Goal: Task Accomplishment & Management: Use online tool/utility

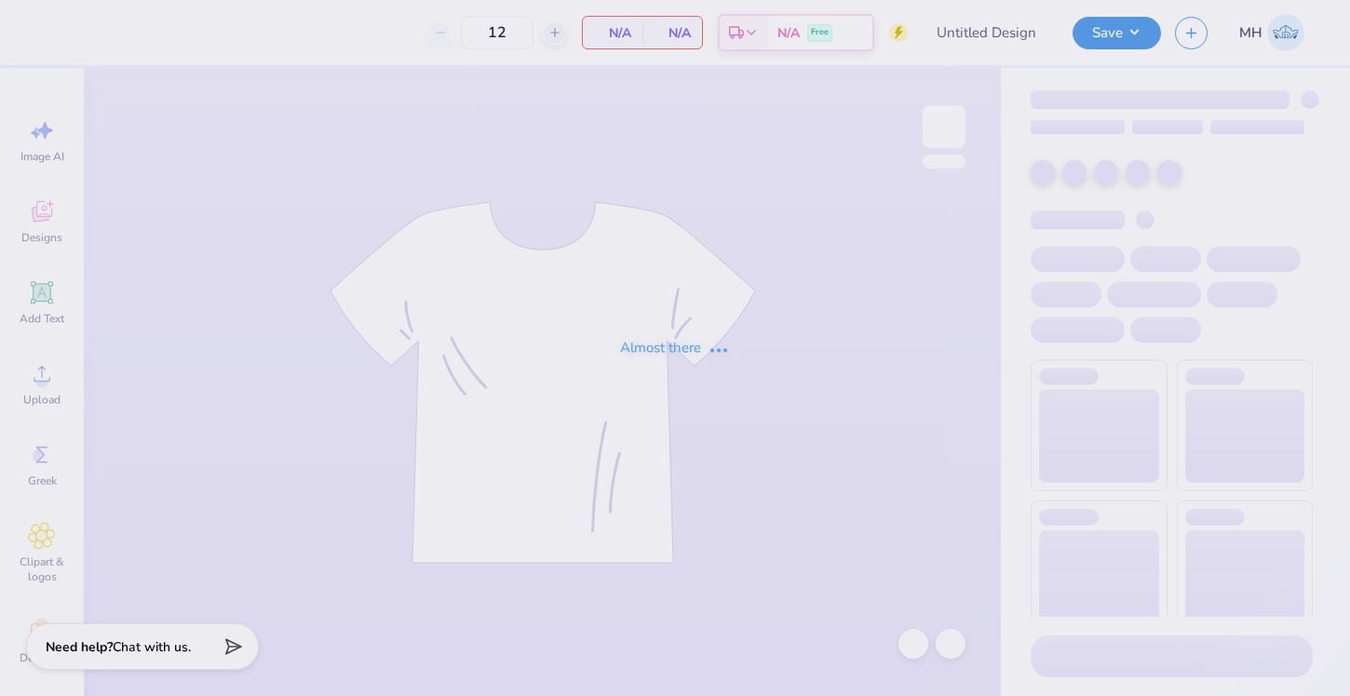
type input "Delta Gamma Game Day Merch Fall 25"
type input "80"
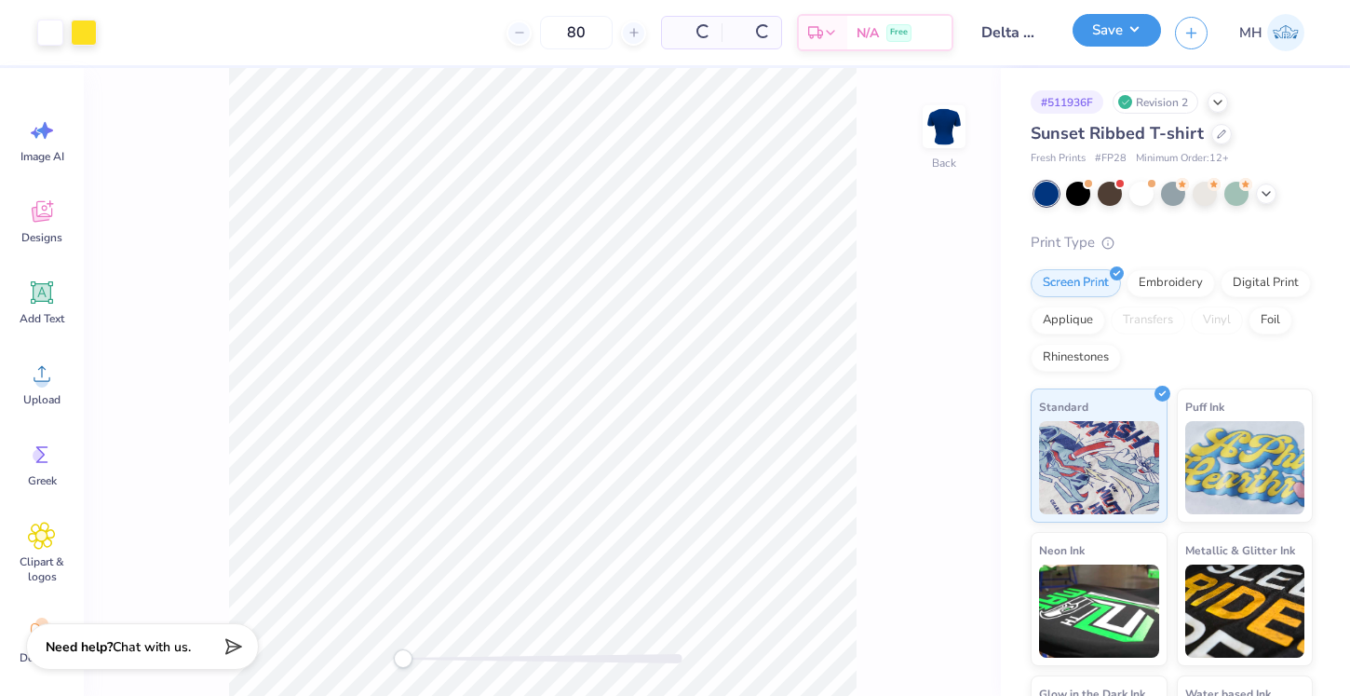
click at [1115, 27] on button "Save" at bounding box center [1117, 30] width 88 height 33
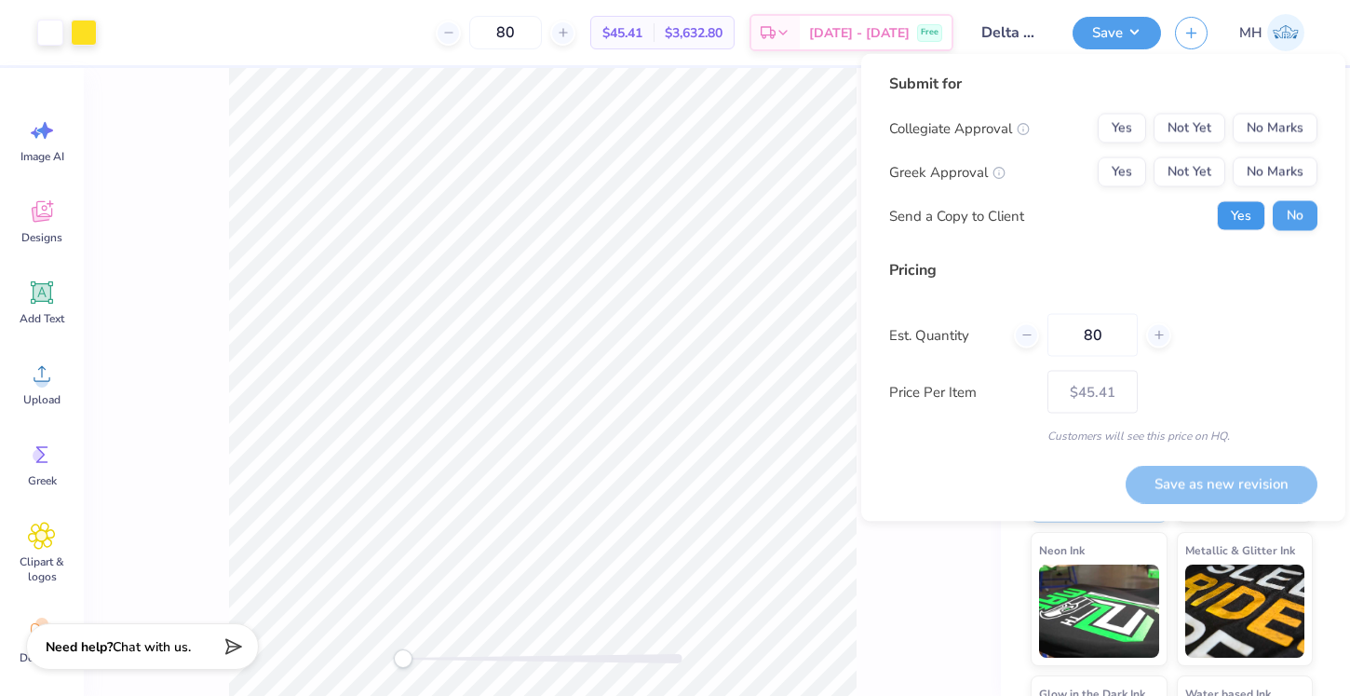
click at [1231, 214] on button "Yes" at bounding box center [1241, 216] width 48 height 30
click at [1131, 124] on button "Yes" at bounding box center [1122, 129] width 48 height 30
click at [1129, 169] on button "Yes" at bounding box center [1122, 172] width 48 height 30
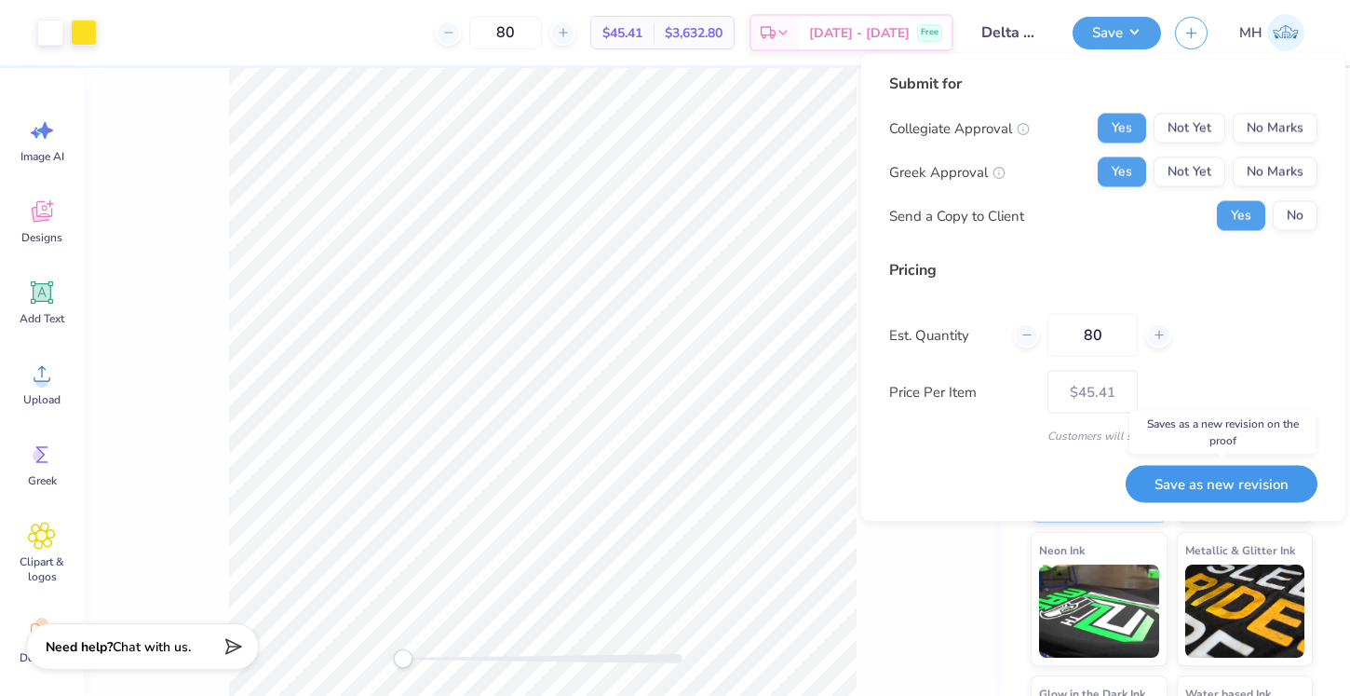
click at [1194, 480] on button "Save as new revision" at bounding box center [1222, 484] width 192 height 38
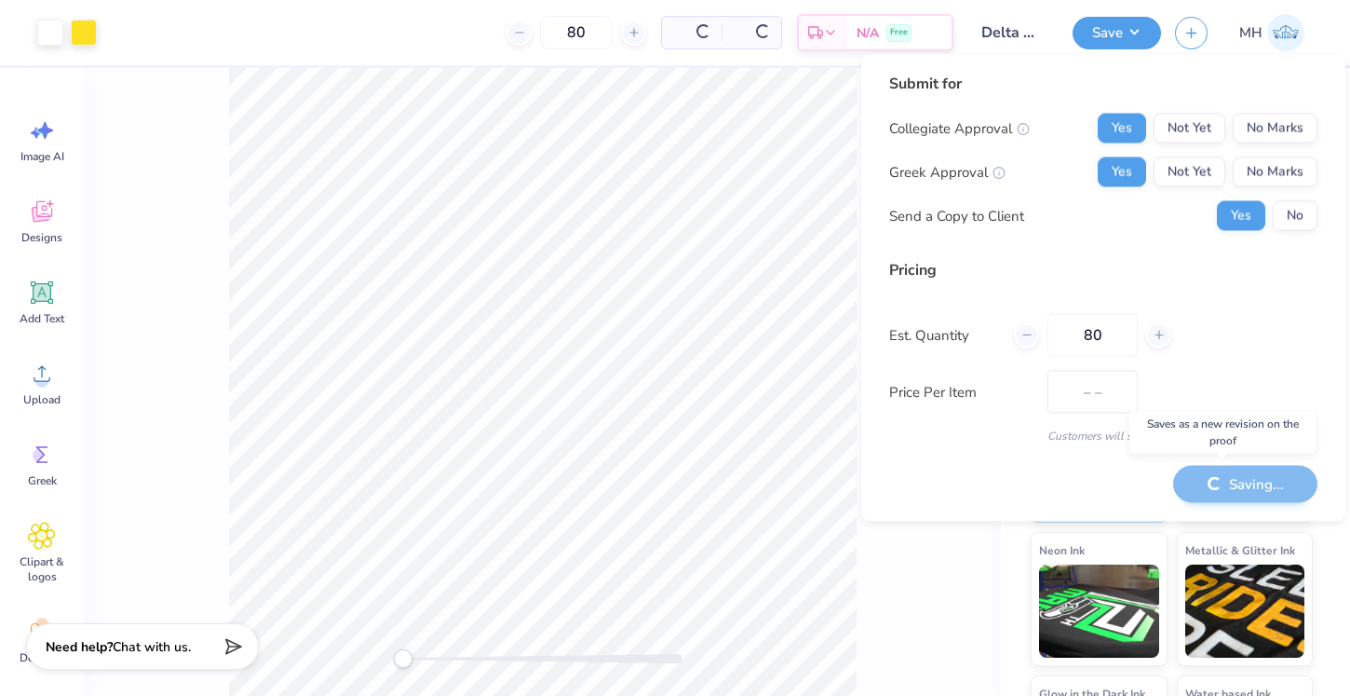
type input "$45.41"
